Goal: Book appointment/travel/reservation

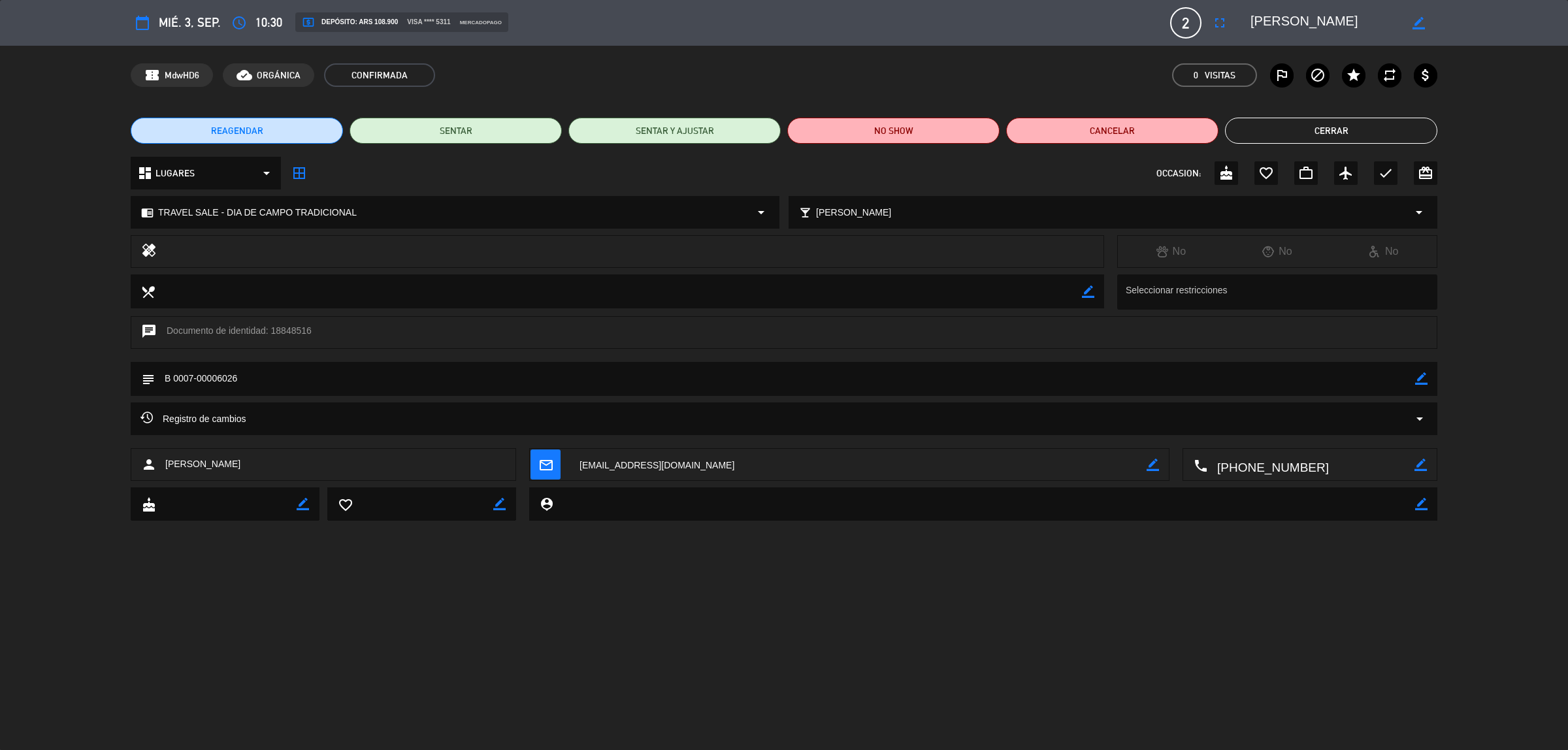
click at [1372, 131] on button "Cerrar" at bounding box center [1331, 130] width 212 height 26
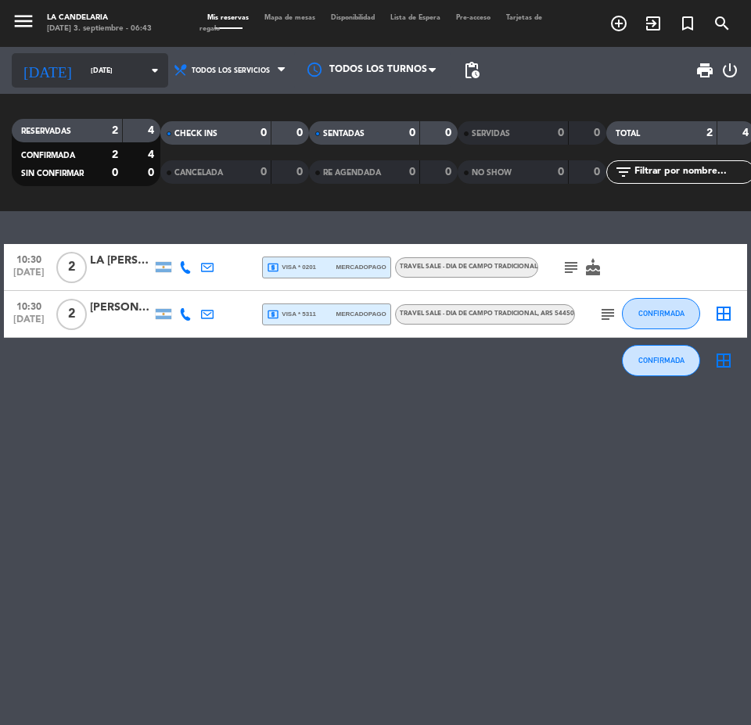
click at [83, 66] on input "[DATE]" at bounding box center [132, 71] width 99 height 24
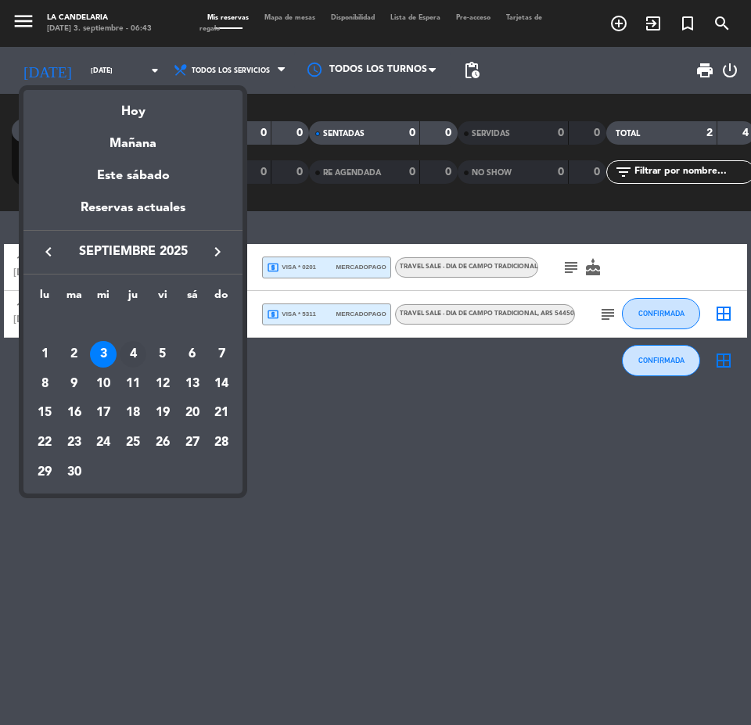
click at [135, 350] on div "4" at bounding box center [133, 354] width 27 height 27
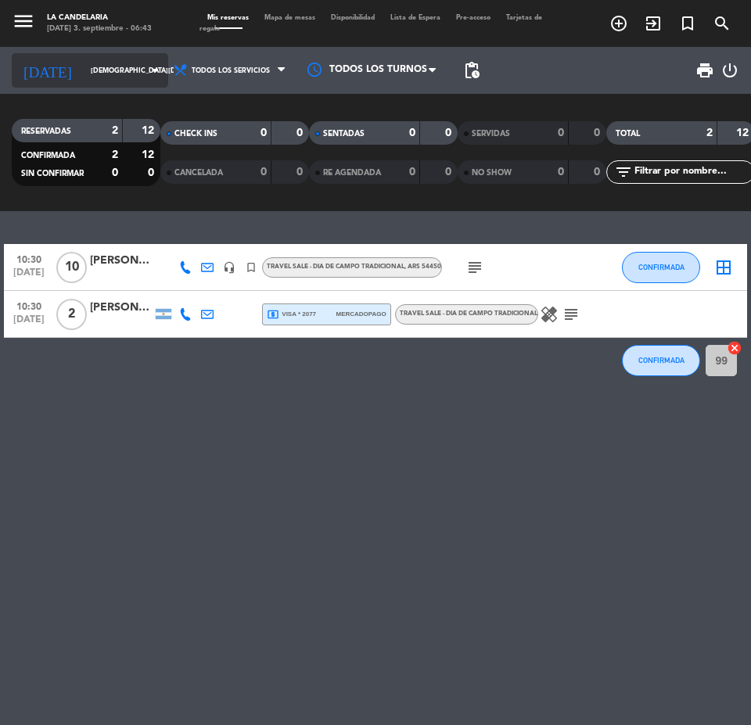
click at [146, 63] on icon "arrow_drop_down" at bounding box center [155, 70] width 19 height 19
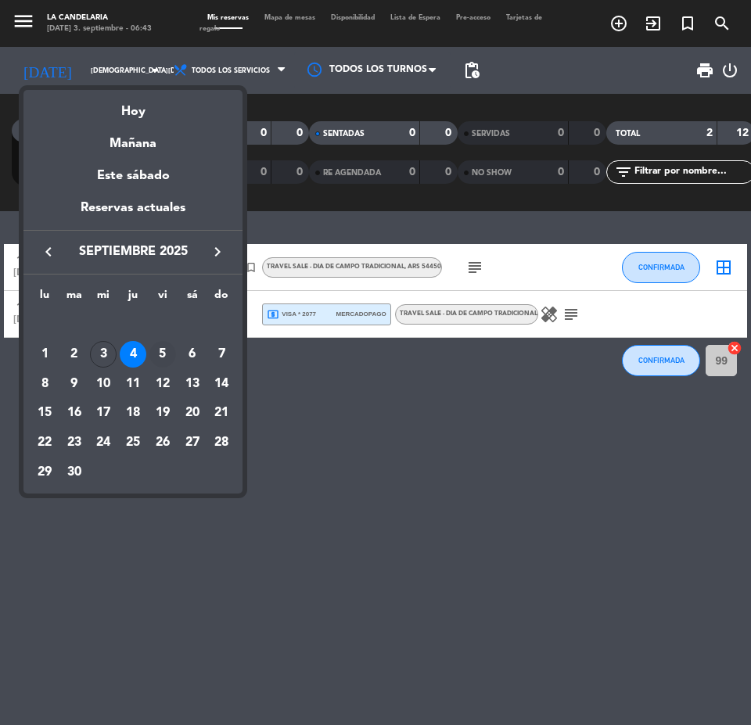
click at [160, 350] on div "5" at bounding box center [162, 354] width 27 height 27
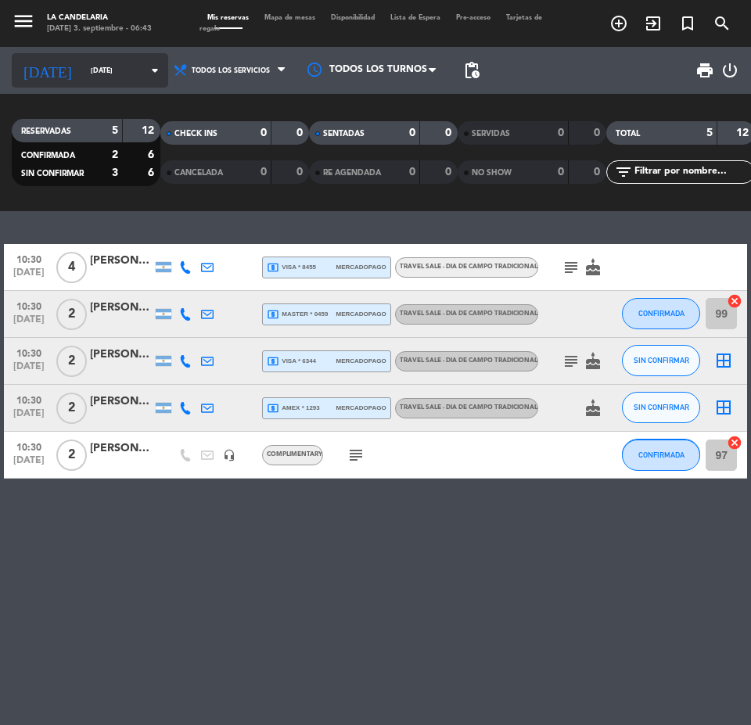
click at [83, 70] on input "[DATE]" at bounding box center [132, 71] width 99 height 24
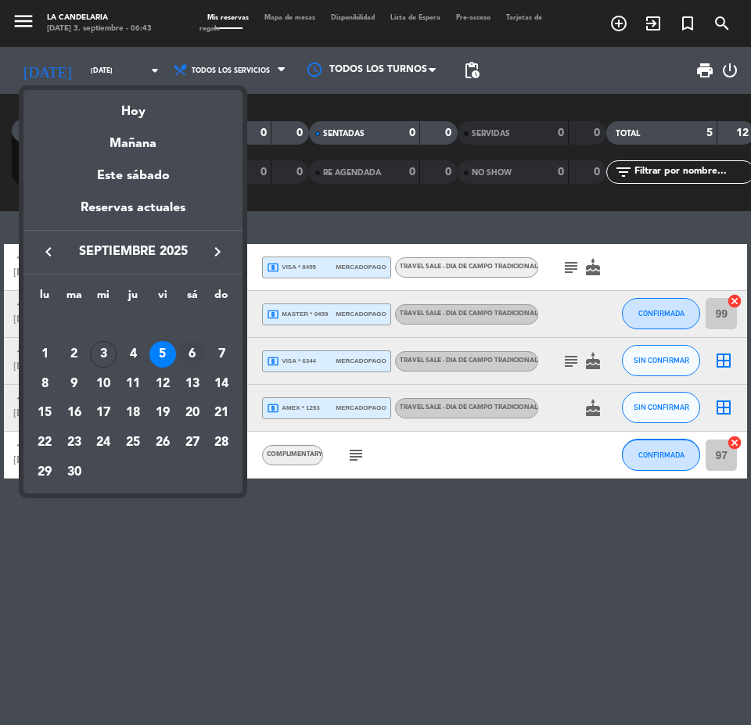
click at [189, 349] on div "6" at bounding box center [192, 354] width 27 height 27
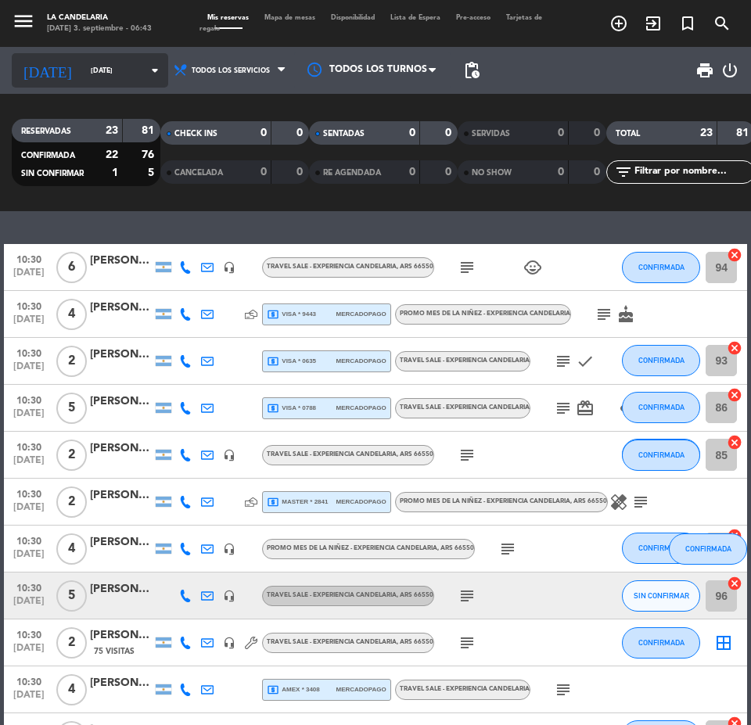
click at [83, 68] on input "[DATE]" at bounding box center [132, 71] width 99 height 24
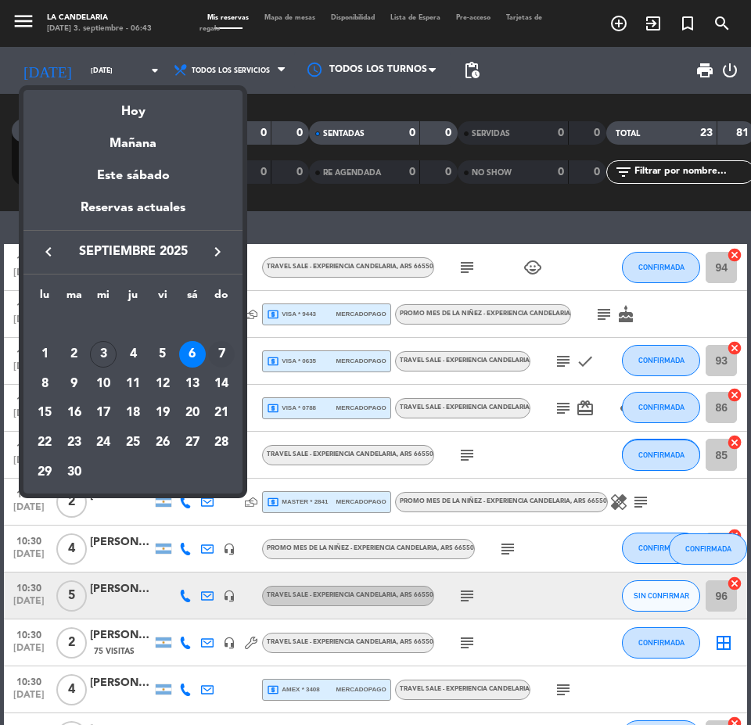
click at [221, 348] on div "7" at bounding box center [221, 354] width 27 height 27
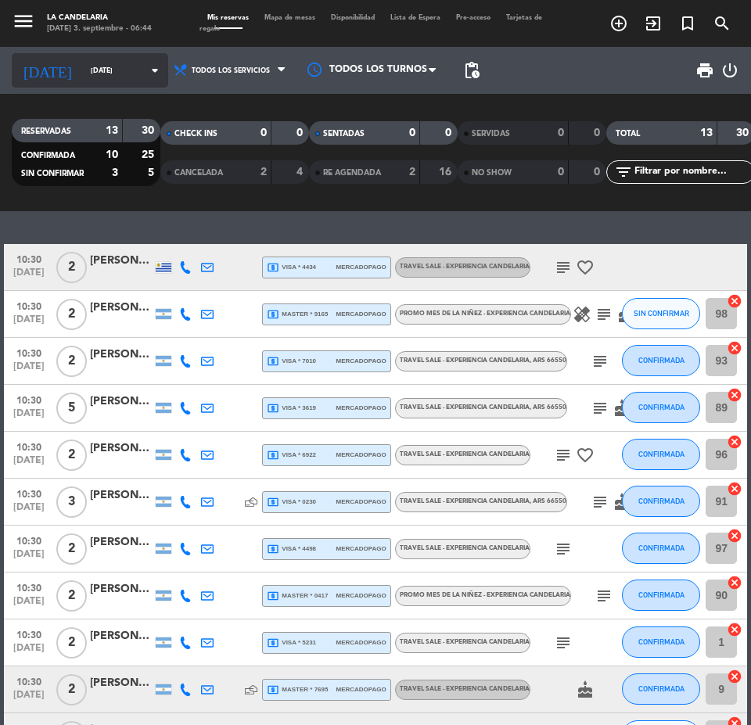
click at [83, 73] on input "[DATE]" at bounding box center [132, 71] width 99 height 24
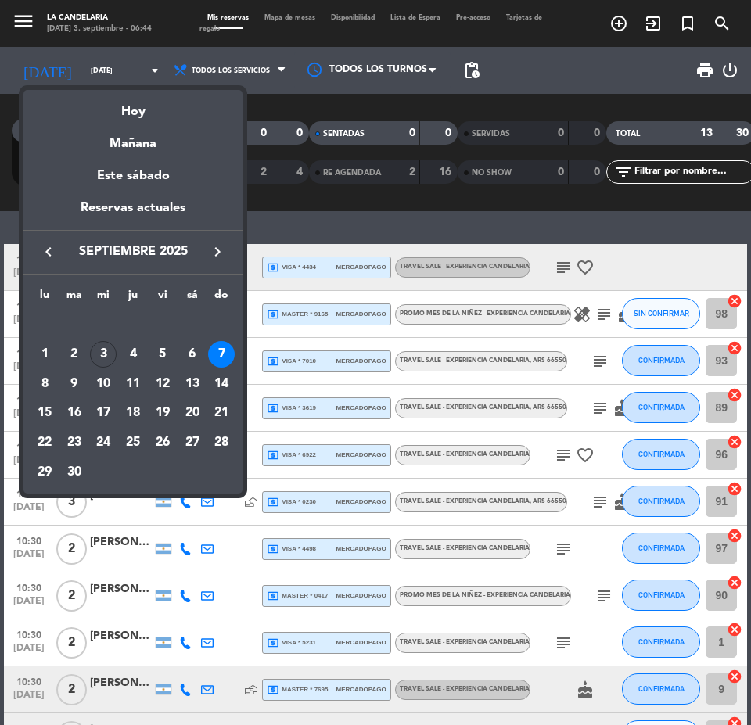
click at [45, 379] on div "8" at bounding box center [44, 384] width 27 height 27
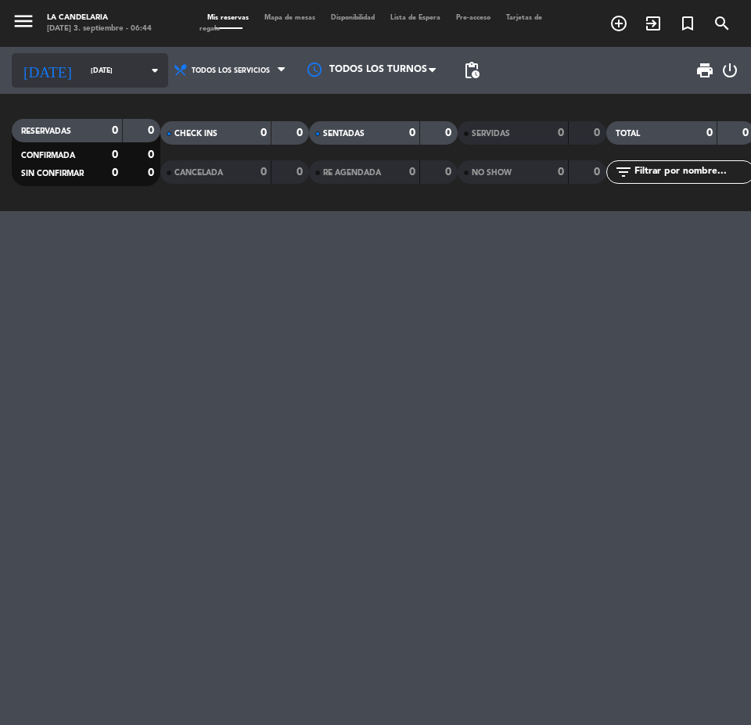
click at [120, 71] on input "[DATE]" at bounding box center [132, 71] width 99 height 24
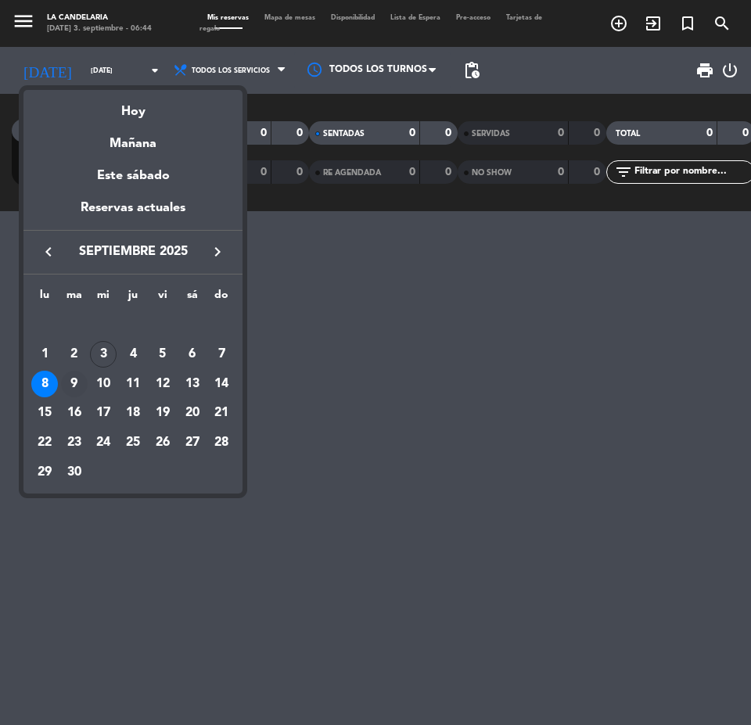
click at [74, 390] on div "9" at bounding box center [74, 384] width 27 height 27
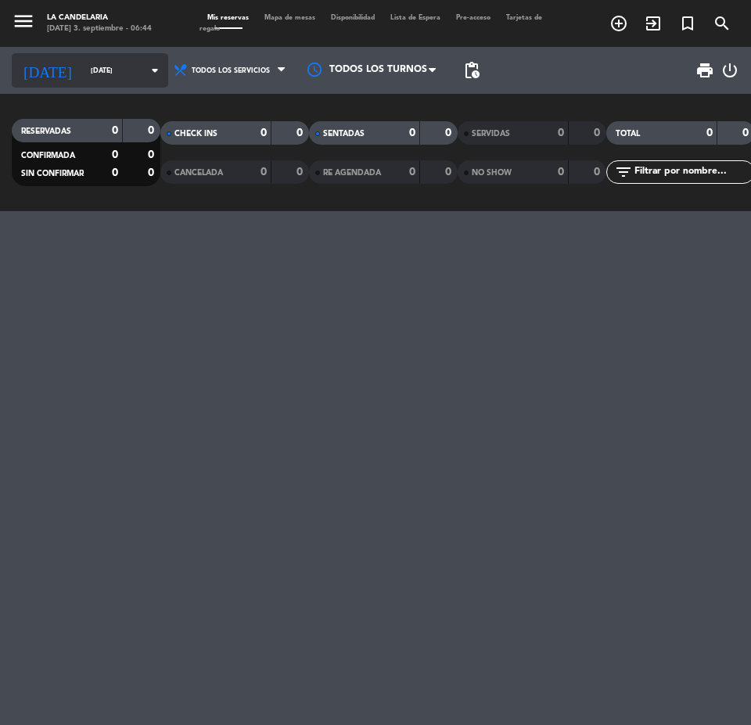
click at [103, 69] on input "[DATE]" at bounding box center [132, 71] width 99 height 24
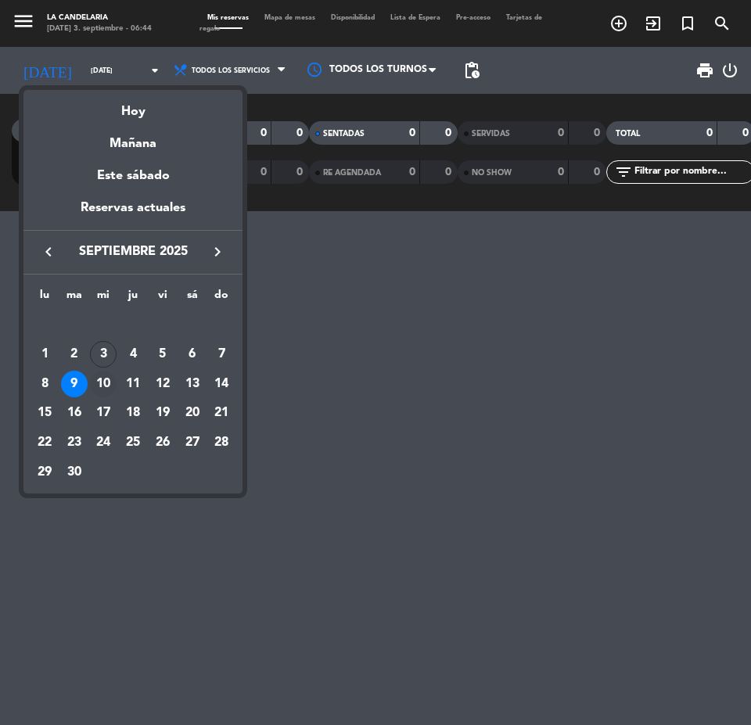
click at [104, 382] on div "10" at bounding box center [103, 384] width 27 height 27
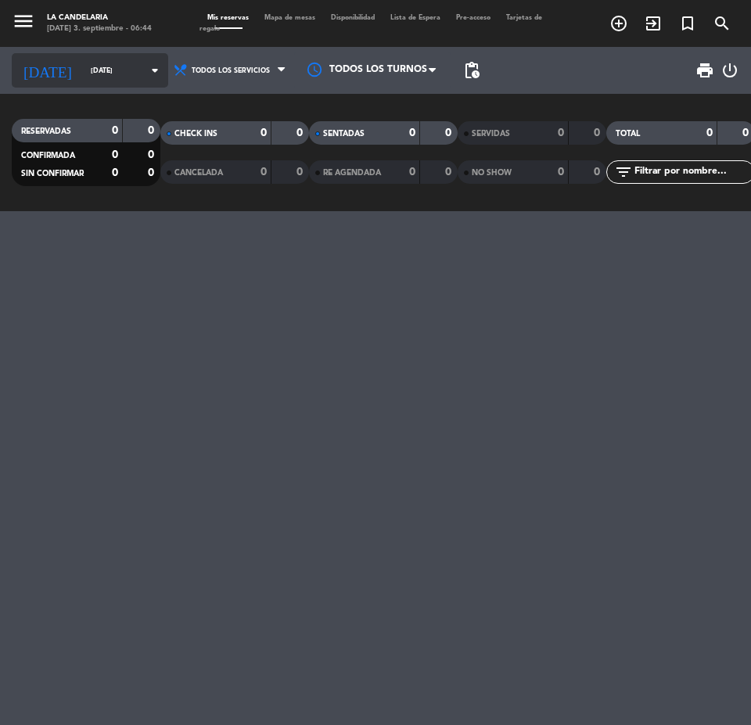
click at [83, 72] on input "[DATE]" at bounding box center [132, 71] width 99 height 24
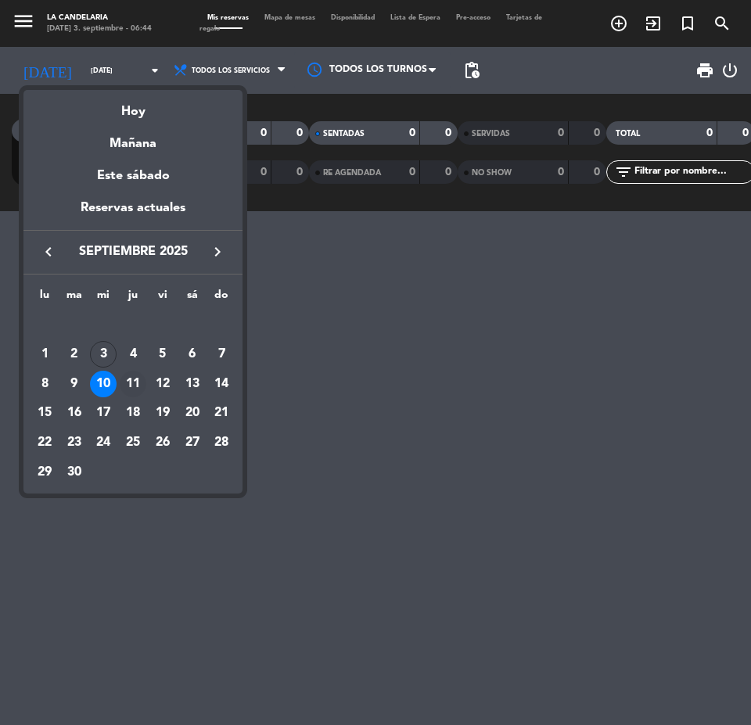
click at [137, 380] on div "11" at bounding box center [133, 384] width 27 height 27
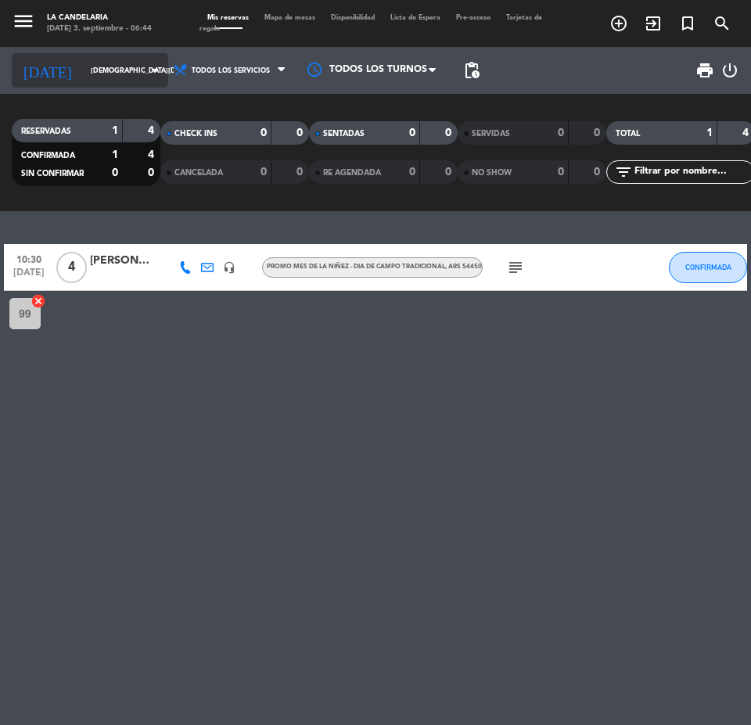
click at [117, 67] on input "[DEMOGRAPHIC_DATA][DATE]" at bounding box center [132, 71] width 99 height 24
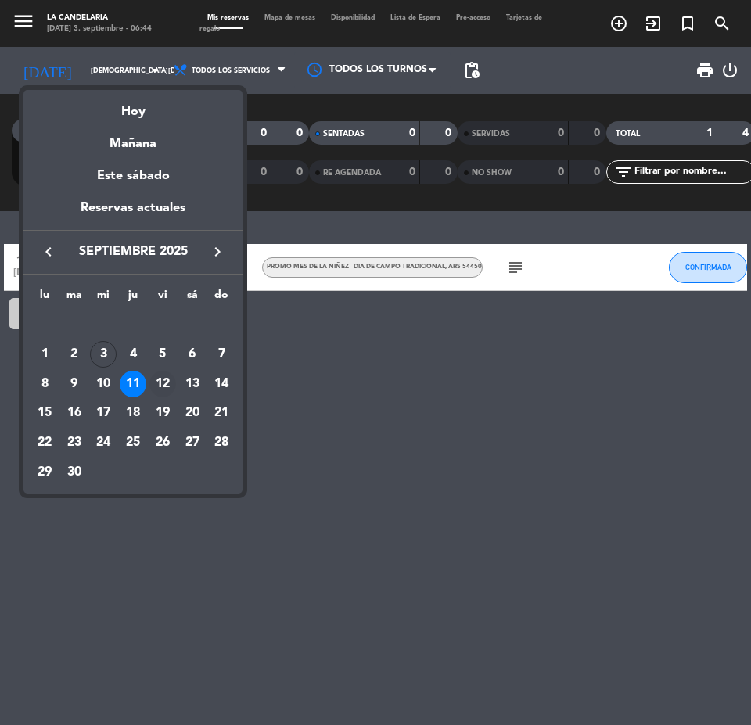
click at [160, 386] on div "12" at bounding box center [162, 384] width 27 height 27
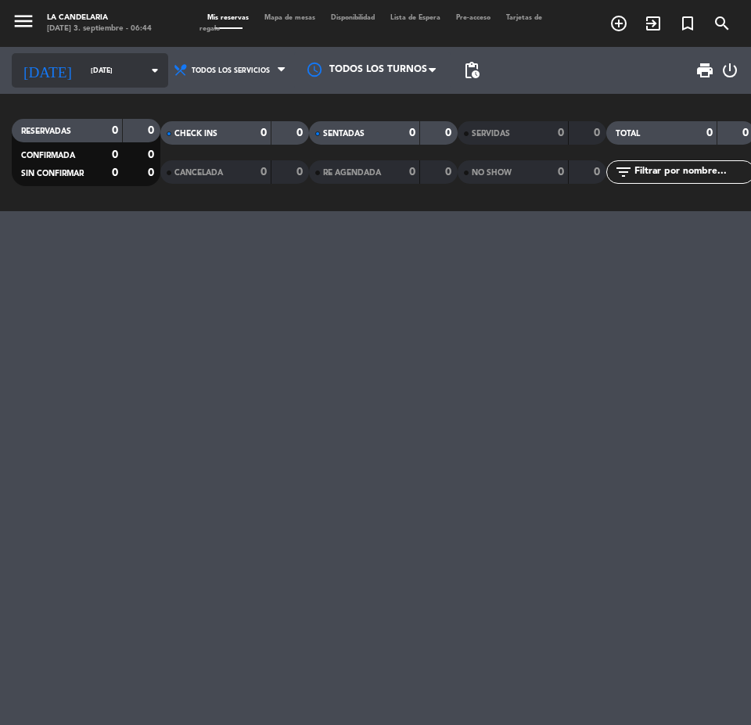
click at [88, 79] on input "[DATE]" at bounding box center [132, 71] width 99 height 24
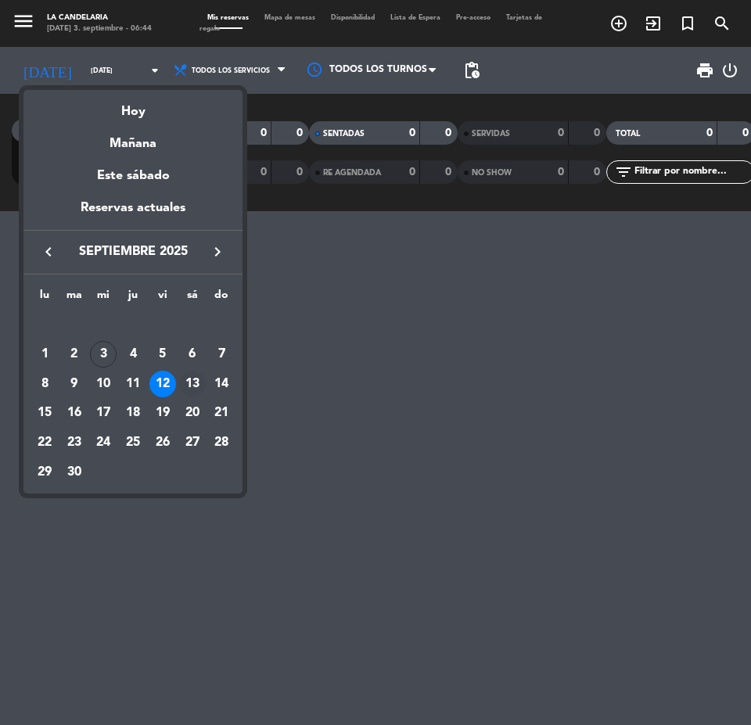
click at [189, 377] on div "13" at bounding box center [192, 384] width 27 height 27
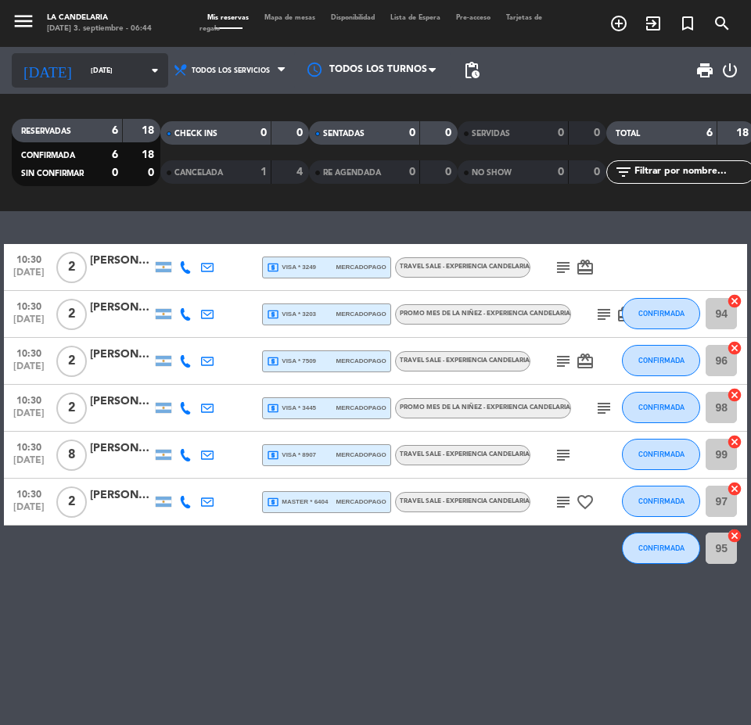
click at [106, 68] on input "[DATE]" at bounding box center [132, 71] width 99 height 24
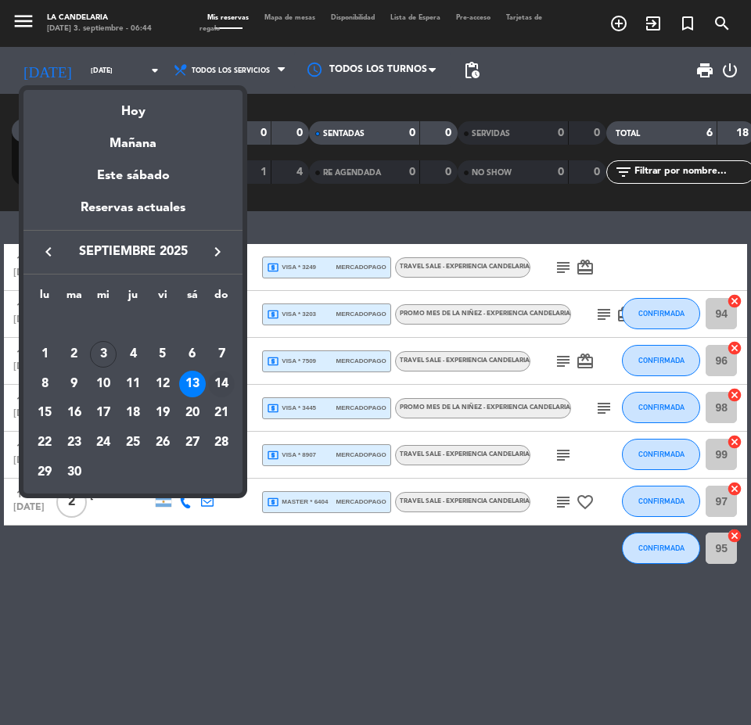
click at [225, 381] on div "14" at bounding box center [221, 384] width 27 height 27
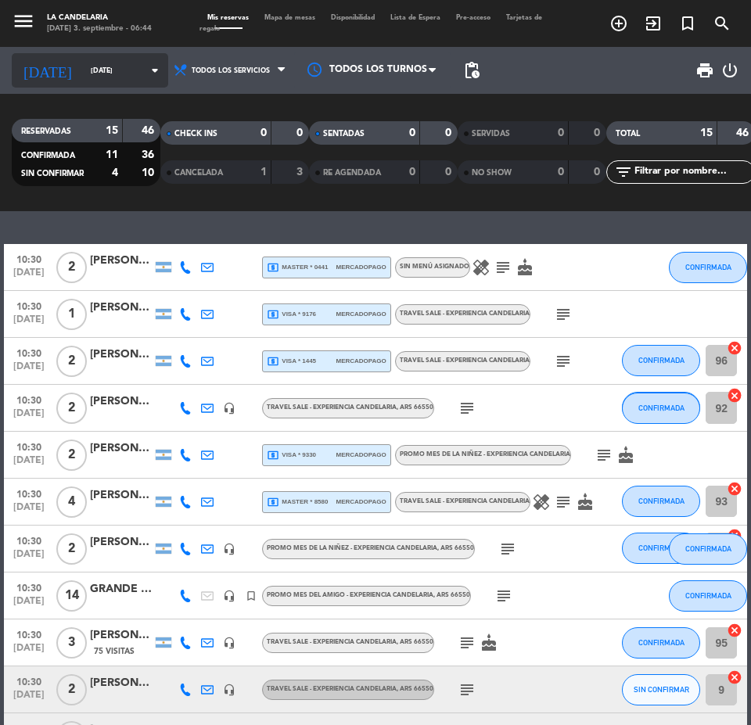
click at [83, 56] on div "[DATE] [DATE] arrow_drop_down" at bounding box center [90, 70] width 156 height 34
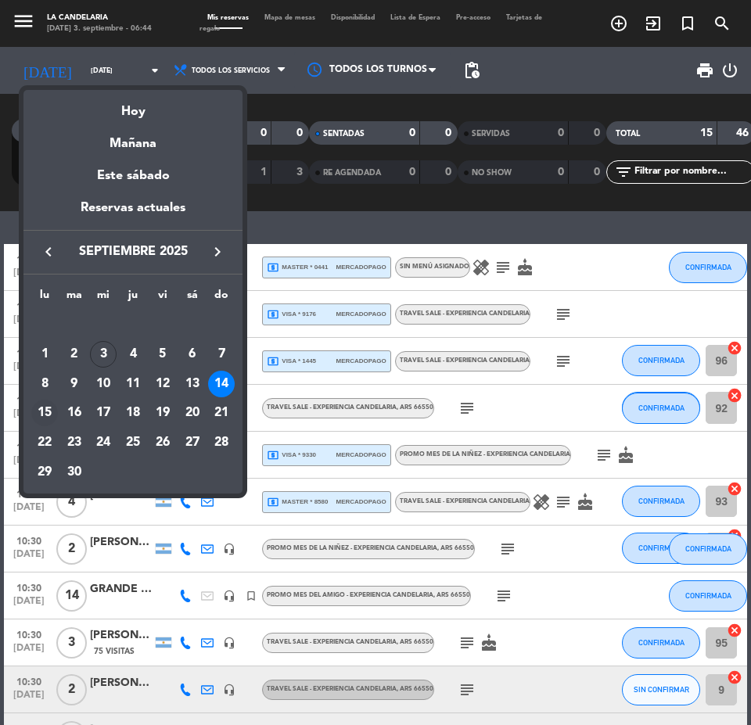
click at [47, 408] on div "15" at bounding box center [44, 413] width 27 height 27
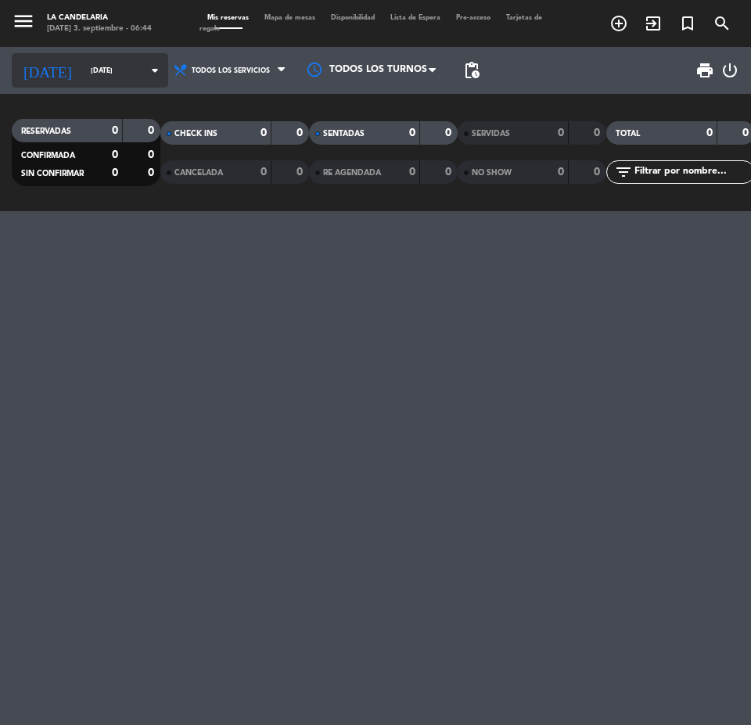
click at [86, 76] on input "[DATE]" at bounding box center [132, 71] width 99 height 24
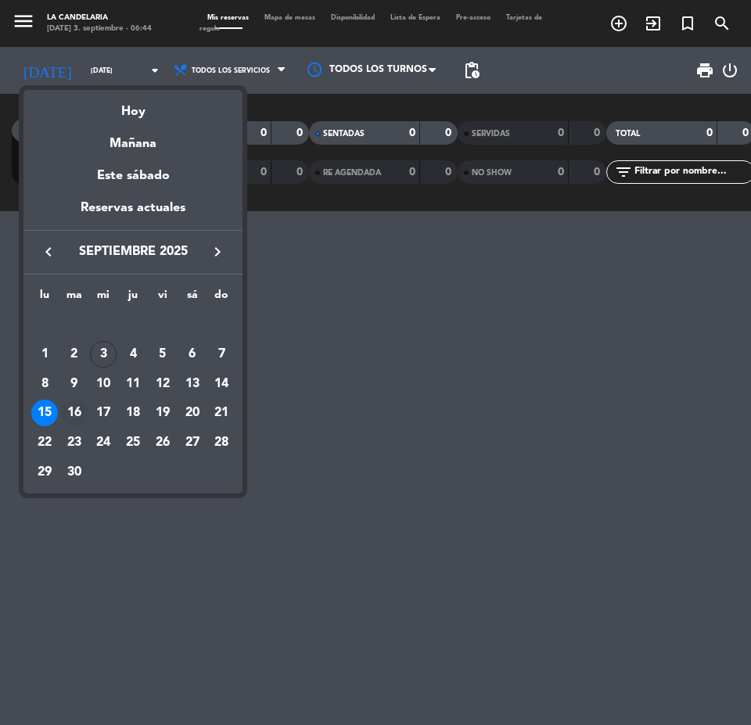
click at [81, 404] on div "16" at bounding box center [74, 413] width 27 height 27
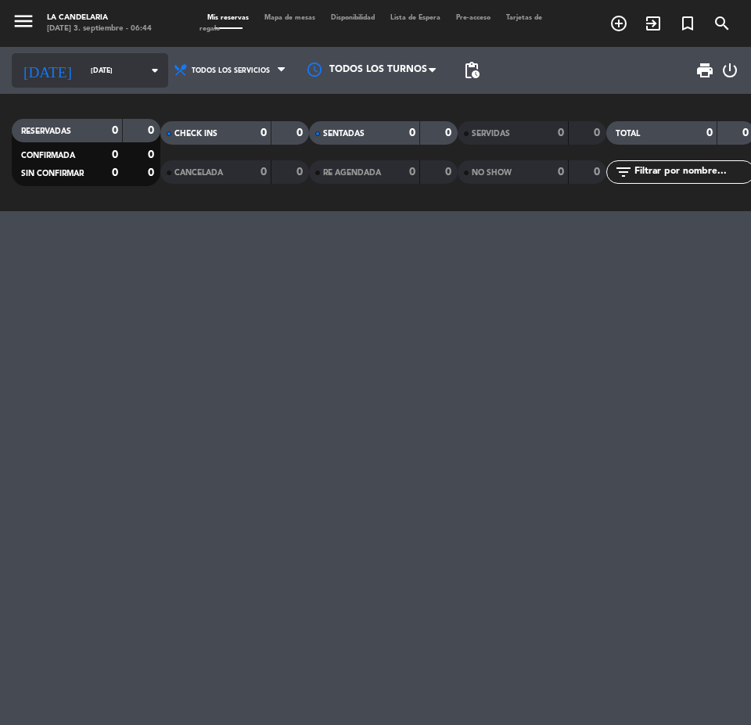
click at [83, 66] on input "[DATE]" at bounding box center [132, 71] width 99 height 24
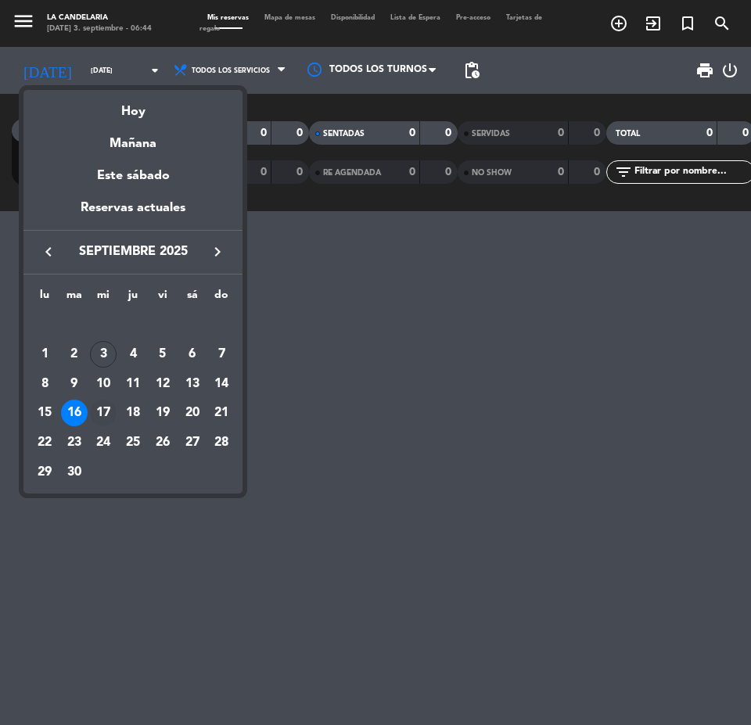
click at [99, 400] on div "17" at bounding box center [103, 413] width 27 height 27
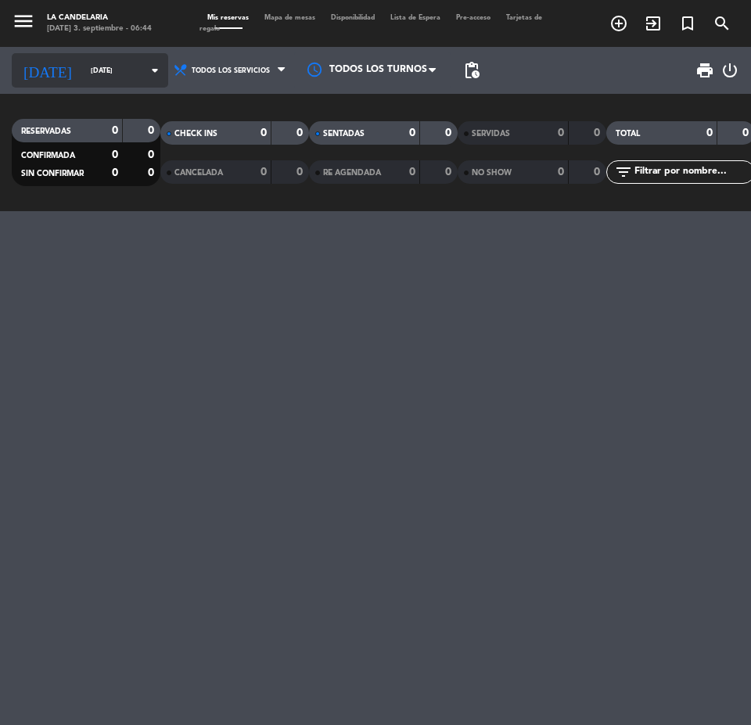
click at [146, 76] on icon "arrow_drop_down" at bounding box center [155, 70] width 19 height 19
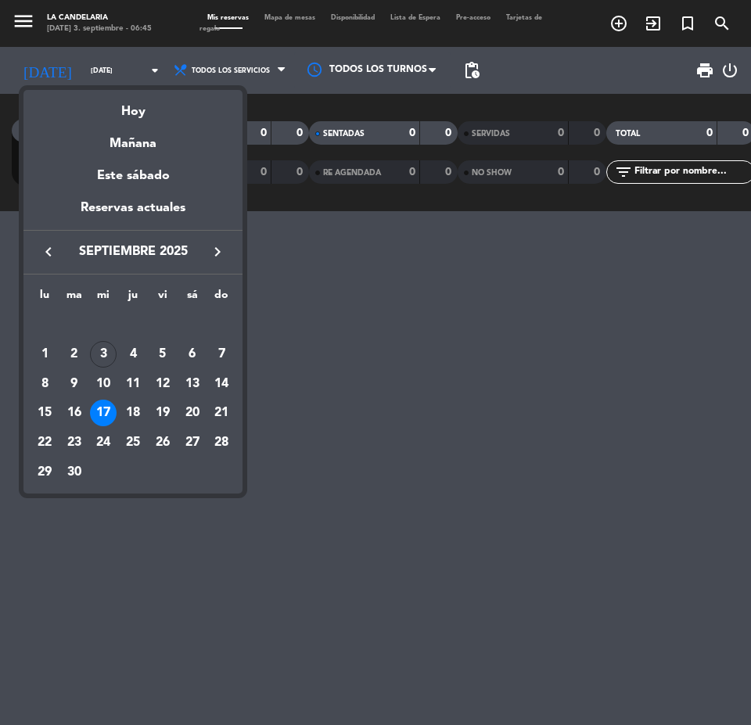
click at [102, 412] on div "17" at bounding box center [103, 413] width 27 height 27
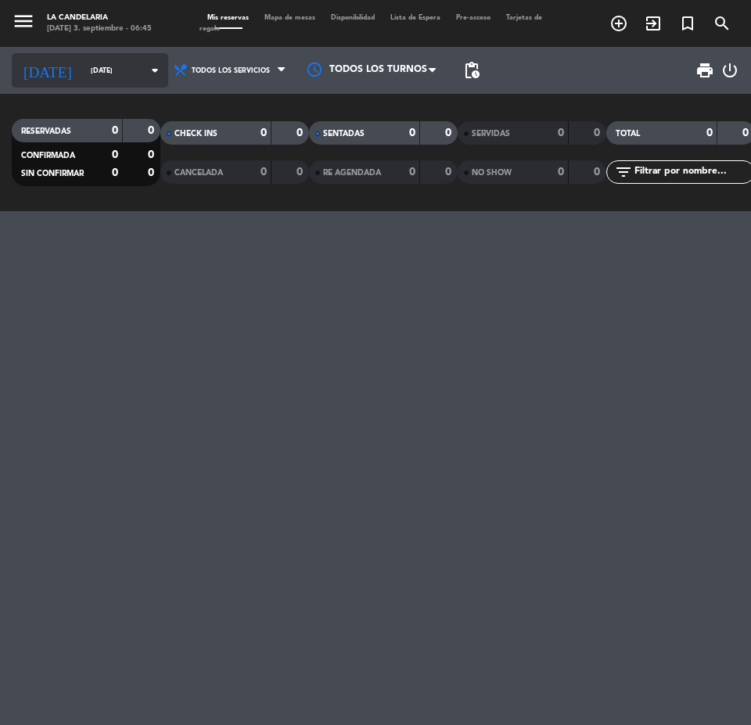
click at [90, 81] on input "[DATE]" at bounding box center [132, 71] width 99 height 24
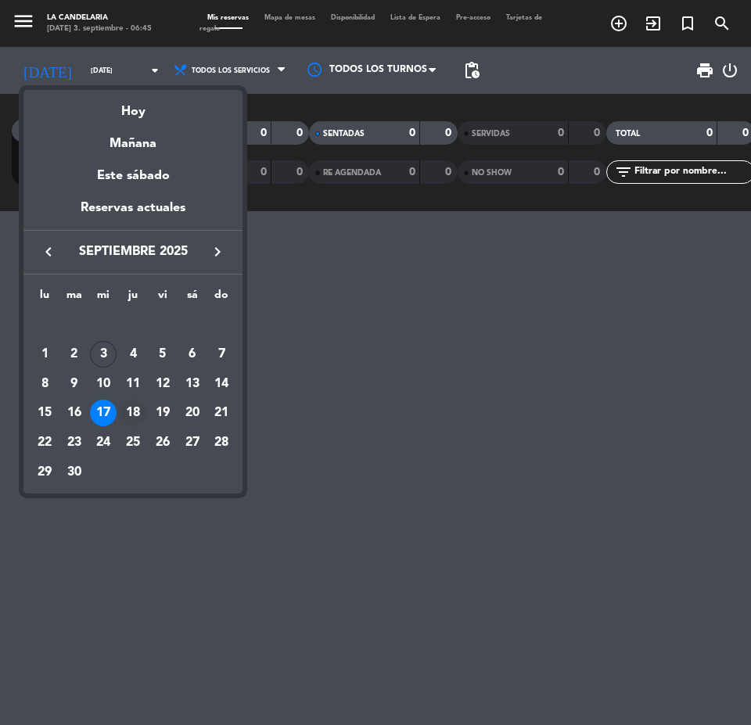
click at [136, 408] on div "18" at bounding box center [133, 413] width 27 height 27
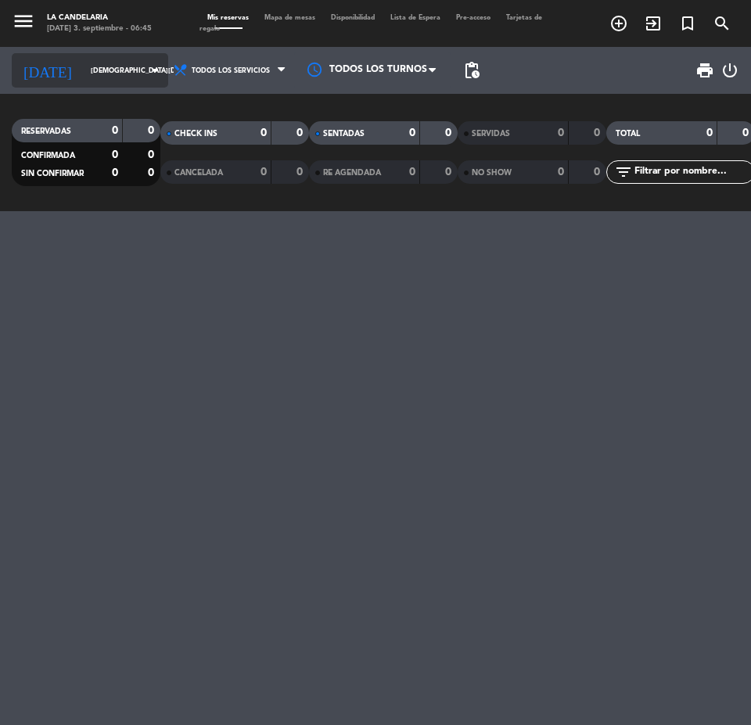
click at [101, 86] on div "[DATE] [DATE] arrow_drop_down" at bounding box center [90, 70] width 156 height 34
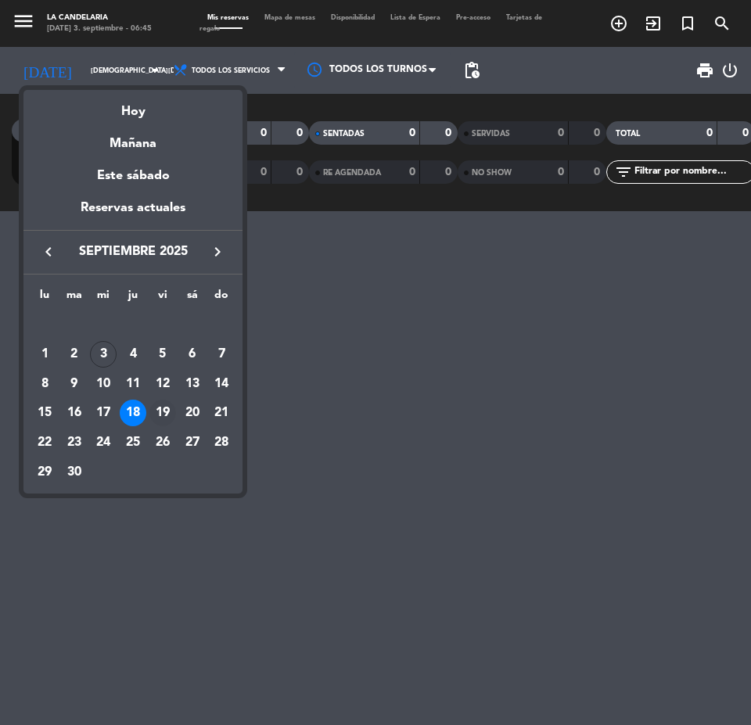
click at [167, 404] on div "19" at bounding box center [162, 413] width 27 height 27
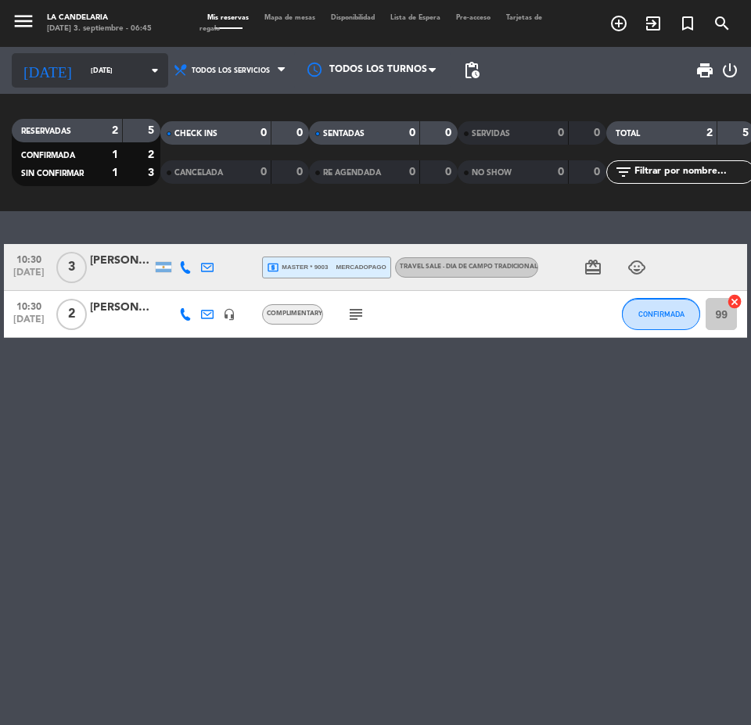
click at [123, 66] on input "[DATE]" at bounding box center [132, 71] width 99 height 24
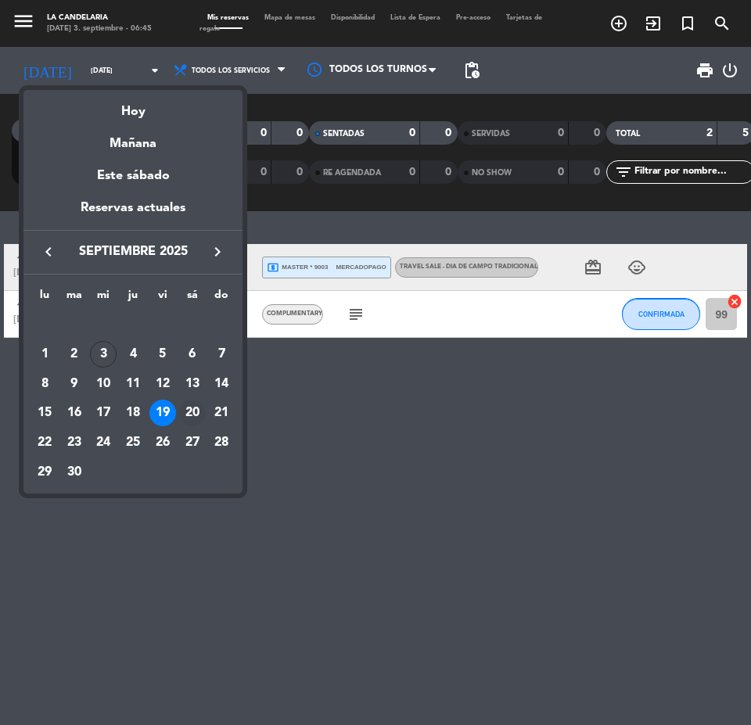
click at [196, 411] on div "20" at bounding box center [192, 413] width 27 height 27
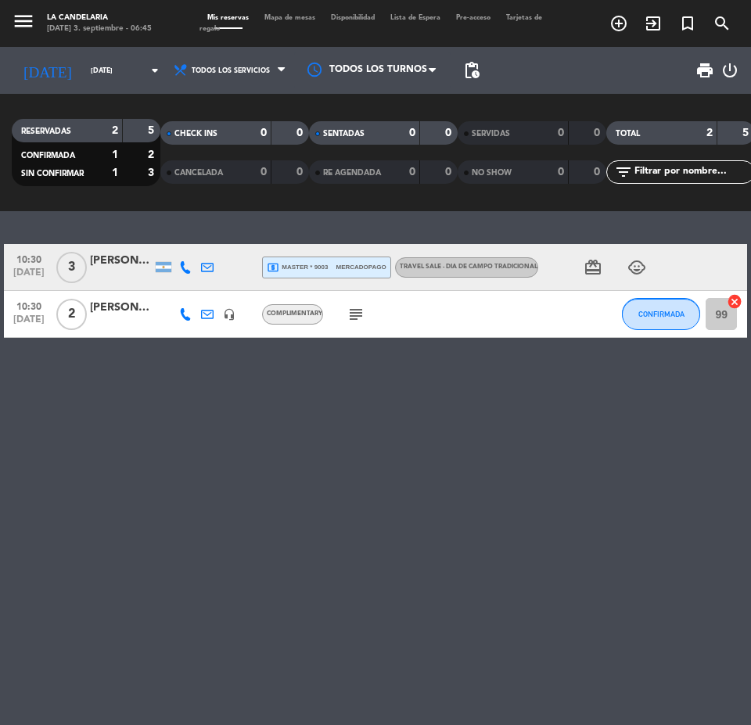
type input "[DATE]"
